Goal: Information Seeking & Learning: Check status

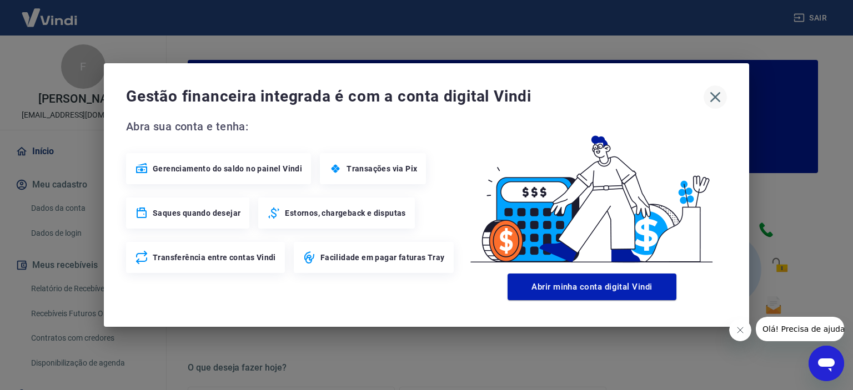
click at [714, 93] on icon "button" at bounding box center [716, 97] width 18 height 18
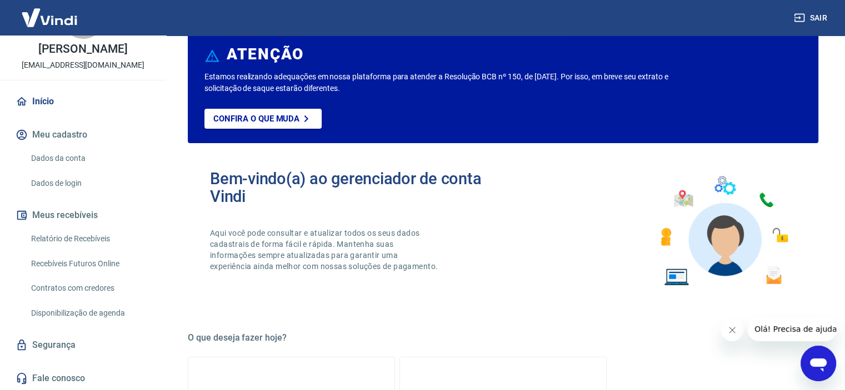
scroll to position [56, 0]
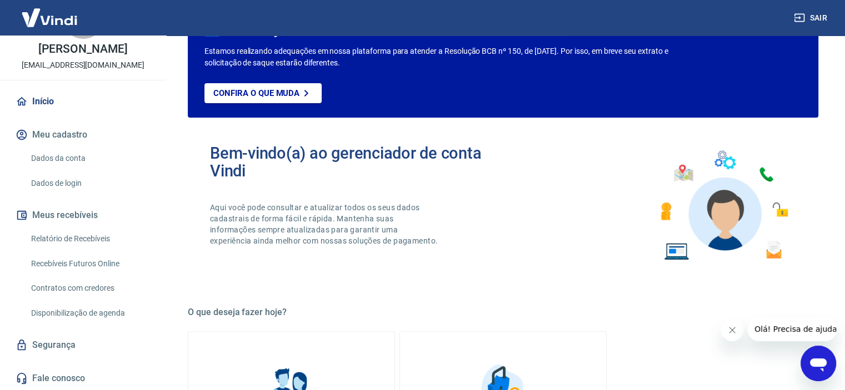
click at [104, 242] on link "Relatório de Recebíveis" at bounding box center [90, 239] width 126 height 23
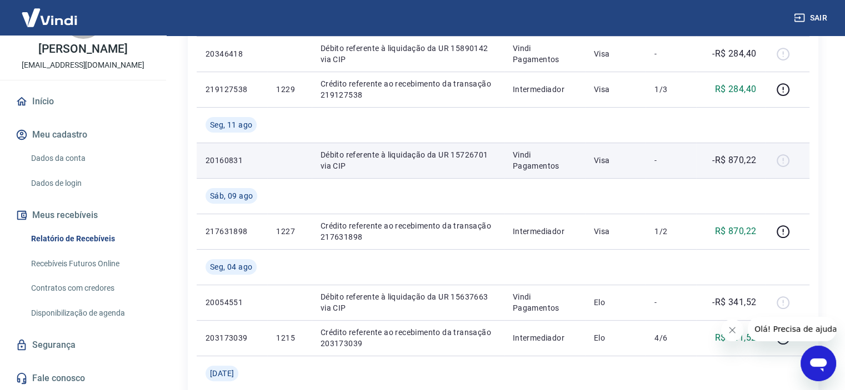
scroll to position [389, 0]
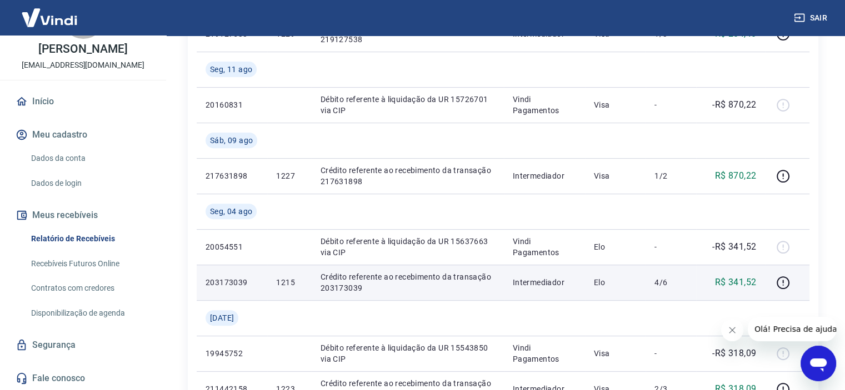
click at [333, 275] on p "Crédito referente ao recebimento da transação 203173039" at bounding box center [408, 283] width 174 height 22
drag, startPoint x: 318, startPoint y: 276, endPoint x: 372, endPoint y: 288, distance: 55.2
click at [372, 288] on td "Crédito referente ao recebimento da transação 203173039" at bounding box center [408, 283] width 192 height 36
copy p "Crédito referente ao recebimento da transação 203173039"
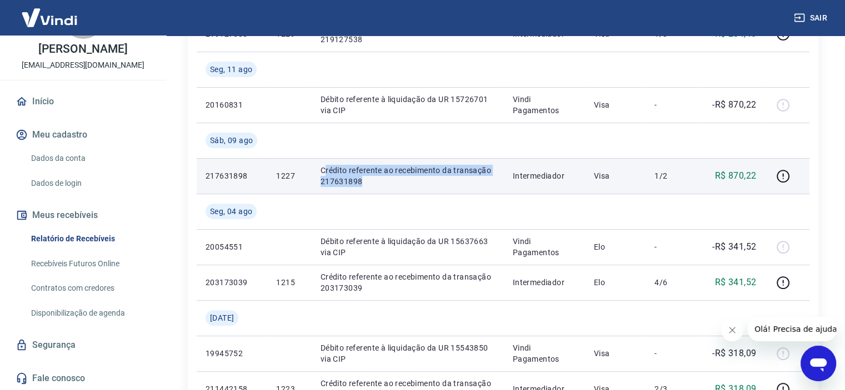
drag, startPoint x: 322, startPoint y: 168, endPoint x: 373, endPoint y: 189, distance: 55.3
click at [373, 189] on td "Crédito referente ao recebimento da transação 217631898" at bounding box center [408, 176] width 192 height 36
click at [359, 177] on p "Crédito referente ao recebimento da transação 217631898" at bounding box center [408, 176] width 174 height 22
drag, startPoint x: 320, startPoint y: 167, endPoint x: 362, endPoint y: 183, distance: 45.2
click at [362, 183] on p "Crédito referente ao recebimento da transação 217631898" at bounding box center [408, 176] width 174 height 22
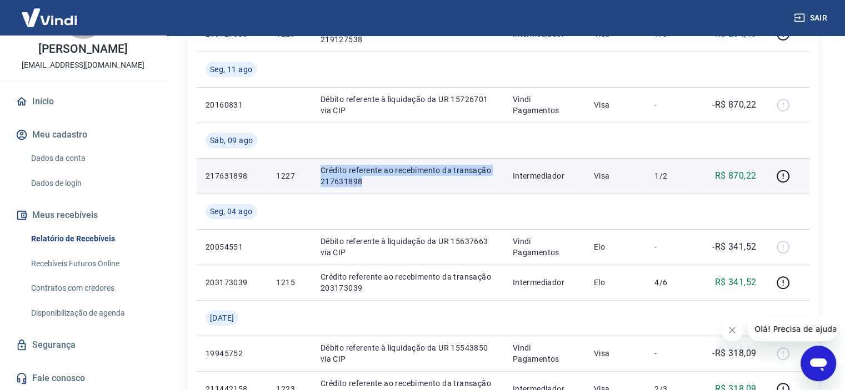
copy p "Crédito referente ao recebimento da transação 217631898"
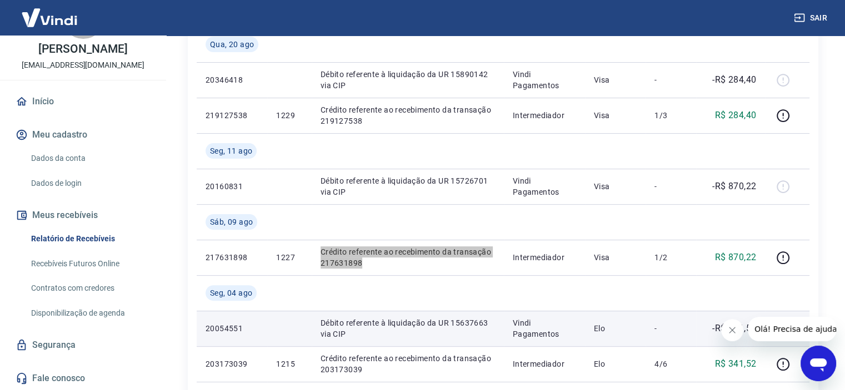
scroll to position [278, 0]
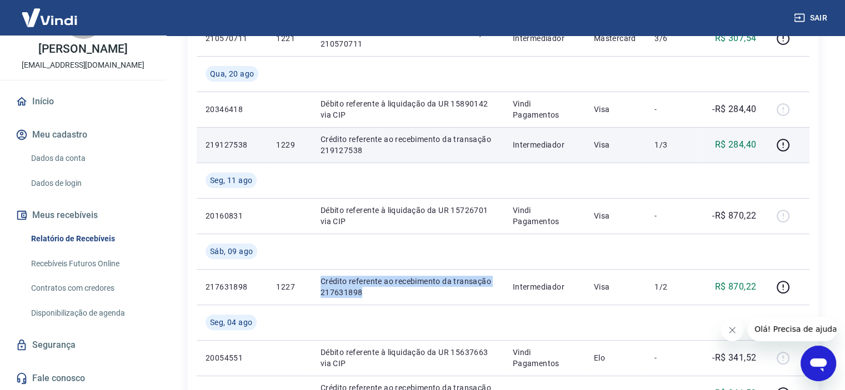
click at [321, 139] on p "Crédito referente ao recebimento da transação 219127538" at bounding box center [408, 145] width 174 height 22
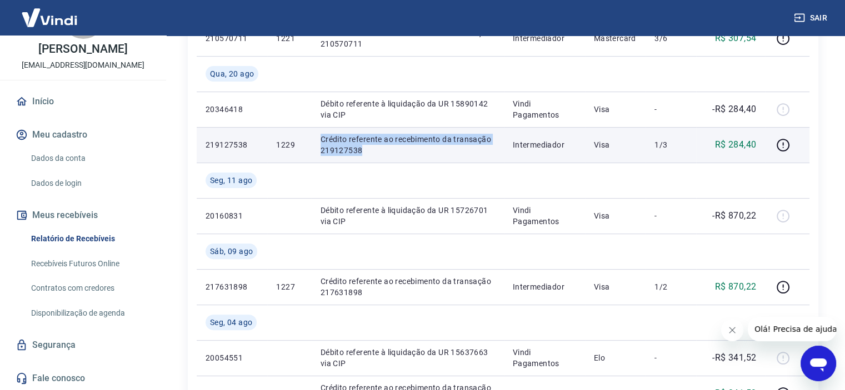
drag, startPoint x: 321, startPoint y: 139, endPoint x: 364, endPoint y: 152, distance: 44.5
click at [364, 152] on p "Crédito referente ao recebimento da transação 219127538" at bounding box center [408, 145] width 174 height 22
copy p "Crédito referente ao recebimento da transação 219127538"
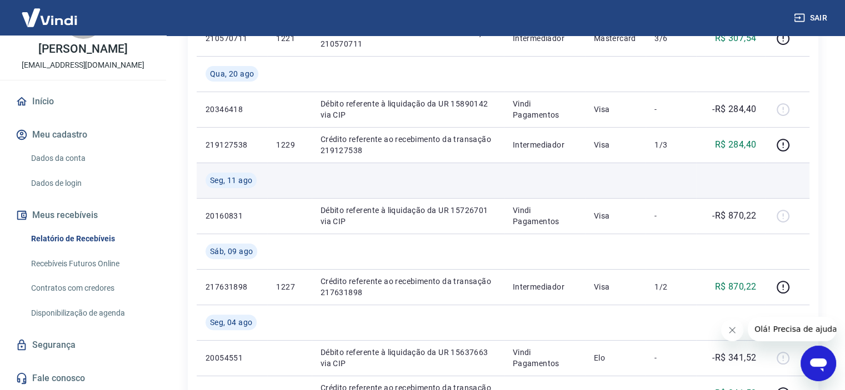
click at [549, 166] on td at bounding box center [544, 181] width 81 height 36
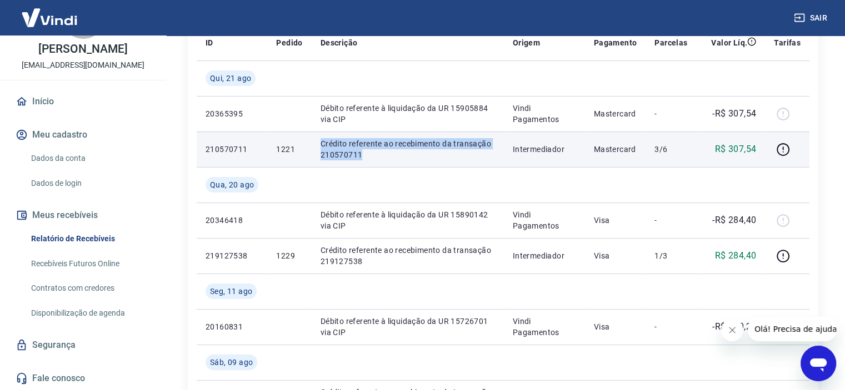
drag, startPoint x: 316, startPoint y: 142, endPoint x: 378, endPoint y: 161, distance: 65.5
click at [378, 161] on td "Crédito referente ao recebimento da transação 210570711" at bounding box center [408, 150] width 192 height 36
copy p "Crédito referente ao recebimento da transação 210570711"
